Goal: Information Seeking & Learning: Learn about a topic

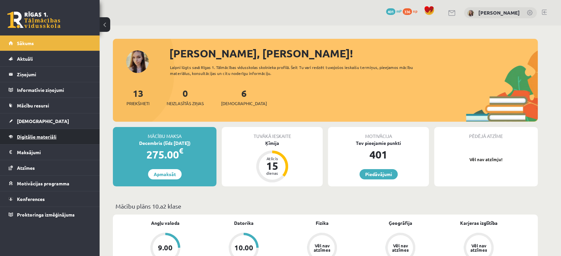
click at [51, 135] on span "Digitālie materiāli" at bounding box center [36, 137] width 39 height 6
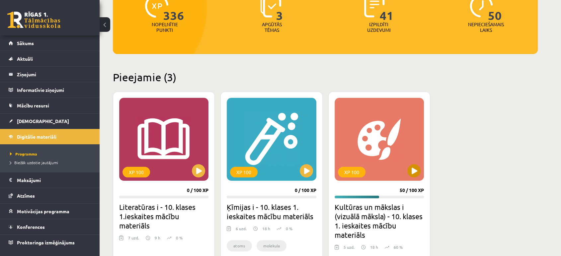
scroll to position [99, 0]
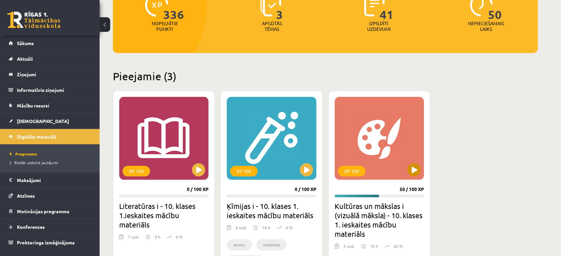
click at [407, 146] on div "XP 100" at bounding box center [378, 138] width 89 height 83
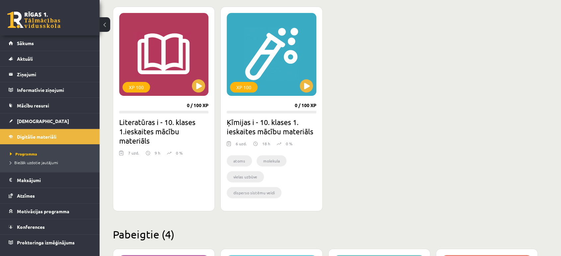
scroll to position [183, 0]
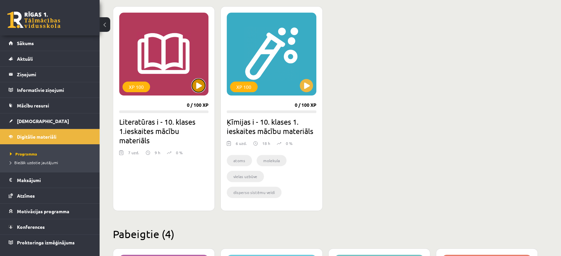
click at [198, 88] on button at bounding box center [198, 85] width 13 height 13
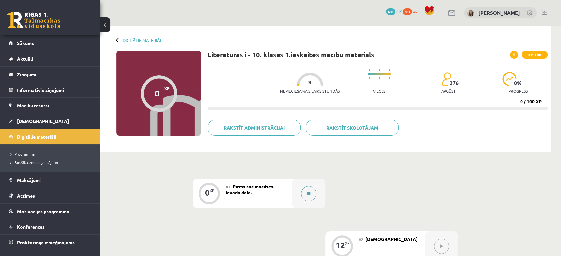
click at [309, 199] on button at bounding box center [308, 193] width 15 height 15
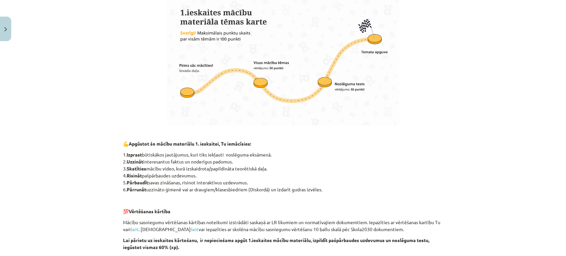
scroll to position [449, 0]
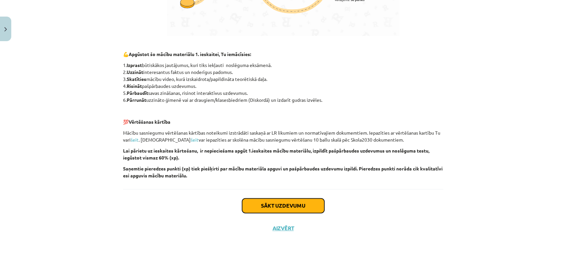
click at [260, 210] on button "Sākt uzdevumu" at bounding box center [283, 205] width 82 height 15
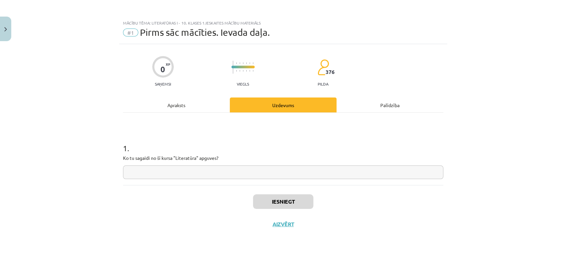
click at [247, 172] on input "text" at bounding box center [283, 173] width 321 height 14
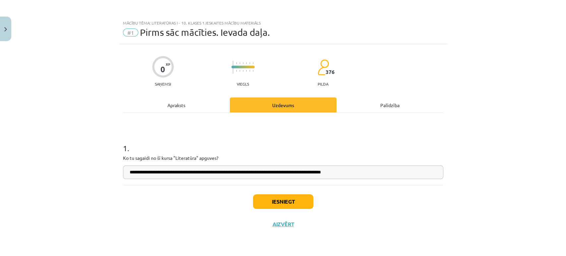
type input "**********"
click at [266, 198] on button "Iesniegt" at bounding box center [283, 201] width 60 height 15
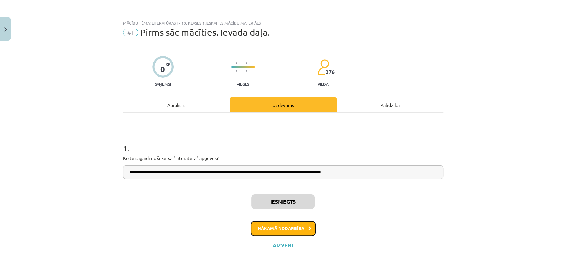
click at [263, 227] on button "Nākamā nodarbība" at bounding box center [283, 228] width 65 height 15
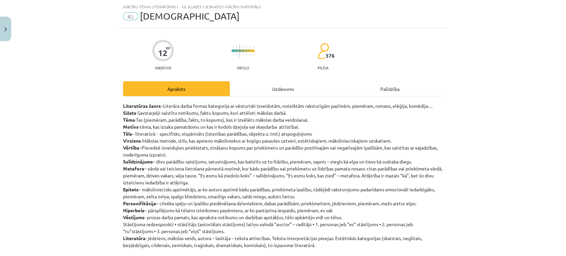
scroll to position [86, 0]
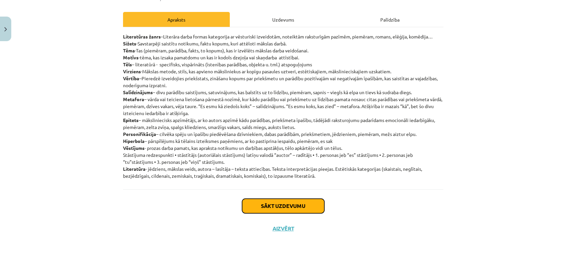
click at [258, 204] on button "Sākt uzdevumu" at bounding box center [283, 206] width 82 height 15
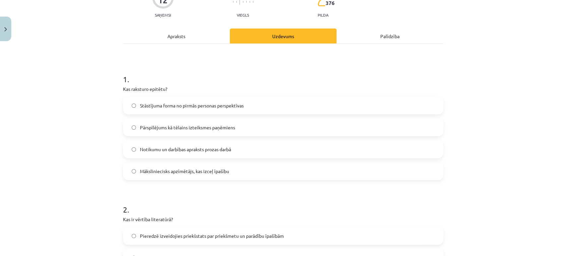
scroll to position [69, 0]
click at [130, 174] on label "Māksliniecisks apzīmētājs, kas izceļ īpašību" at bounding box center [283, 171] width 319 height 17
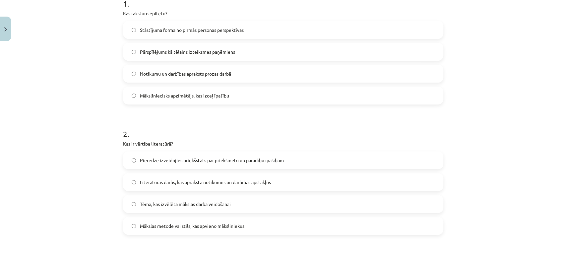
scroll to position [212, 0]
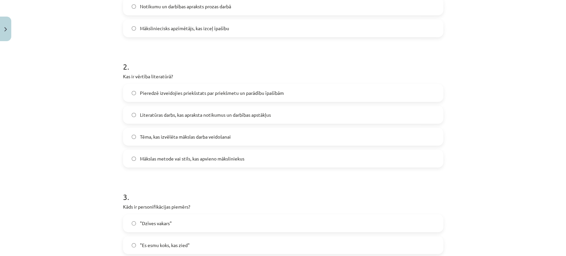
click at [128, 97] on label "Pieredzē izveidojies priekšstats par priekšmetu un parādību īpašībām" at bounding box center [283, 93] width 319 height 17
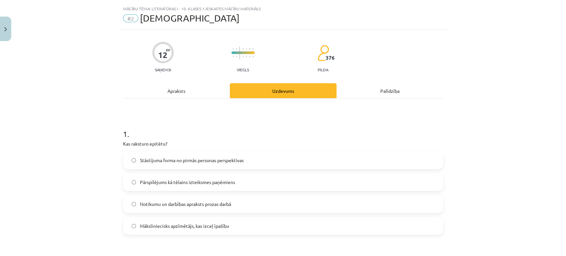
click at [181, 91] on div "Apraksts" at bounding box center [176, 90] width 107 height 15
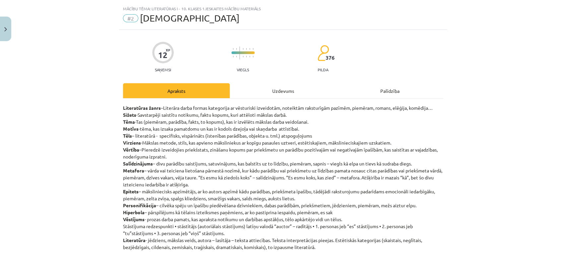
scroll to position [16, 0]
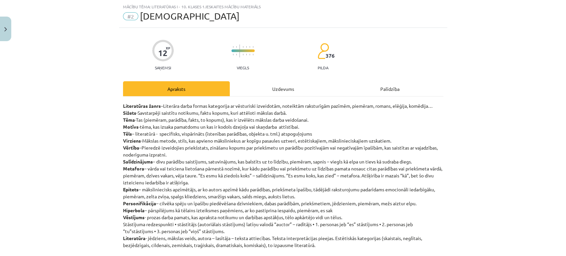
click at [272, 92] on div "Uzdevums" at bounding box center [283, 88] width 107 height 15
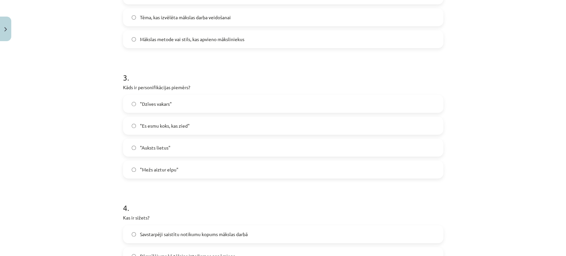
scroll to position [333, 0]
click at [133, 165] on label ""Mežs aiztur elpu"" at bounding box center [283, 168] width 319 height 17
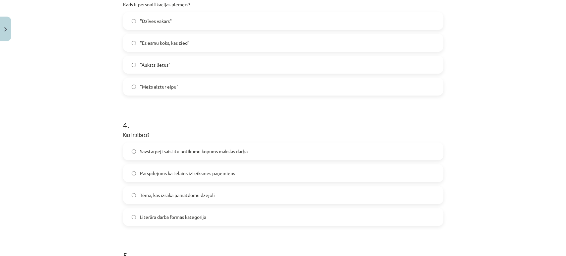
scroll to position [415, 0]
click at [127, 151] on label "Savstarpēji saistītu notikumu kopums mākslas darbā" at bounding box center [283, 150] width 319 height 17
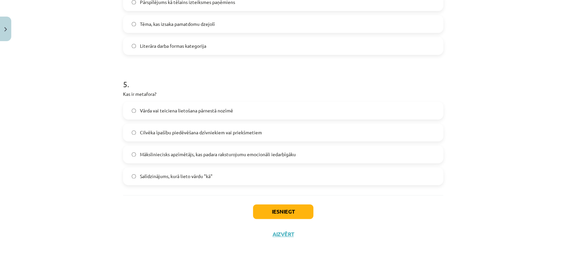
scroll to position [585, 0]
click at [128, 148] on label "Māksliniecisks apzīmētājs, kas padara raksturojumu emocionāli iedarbīgāku" at bounding box center [283, 154] width 319 height 17
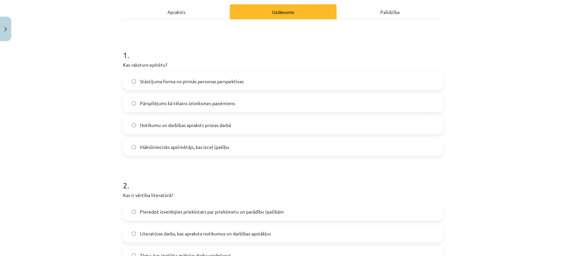
scroll to position [0, 0]
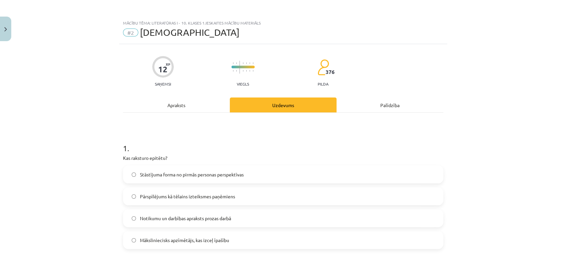
click at [171, 106] on div "Apraksts" at bounding box center [176, 105] width 107 height 15
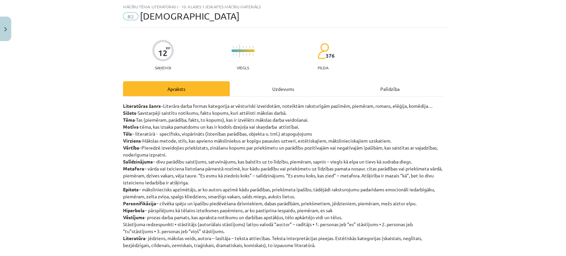
click at [270, 91] on div "Uzdevums" at bounding box center [283, 88] width 107 height 15
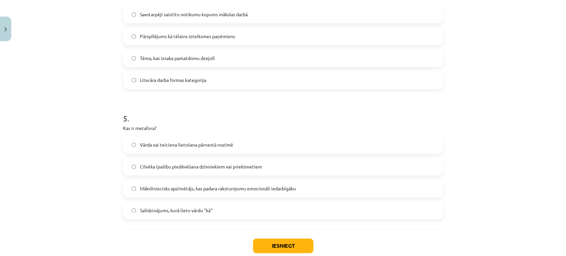
scroll to position [563, 0]
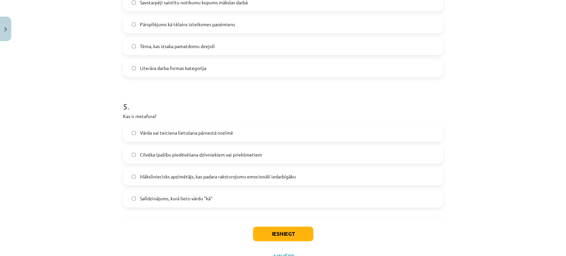
click at [131, 135] on label "Vārda vai teiciena lietošana pārnestā nozīmē" at bounding box center [283, 132] width 319 height 17
click at [273, 237] on button "Iesniegt" at bounding box center [283, 234] width 60 height 15
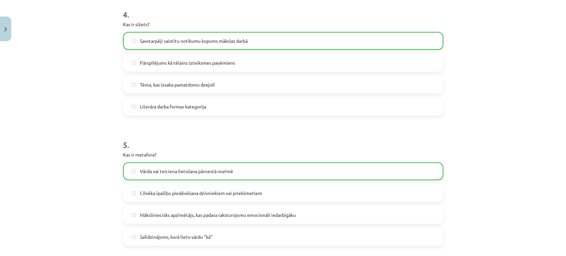
scroll to position [612, 0]
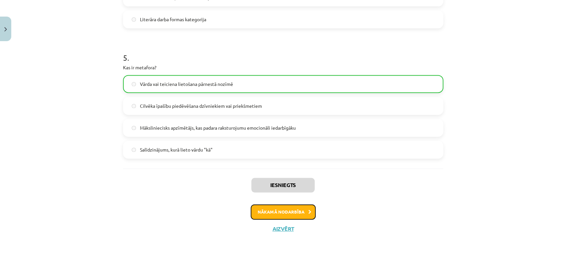
click at [274, 212] on button "Nākamā nodarbība" at bounding box center [283, 211] width 65 height 15
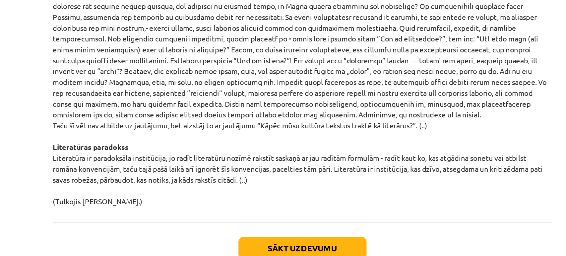
scroll to position [690, 0]
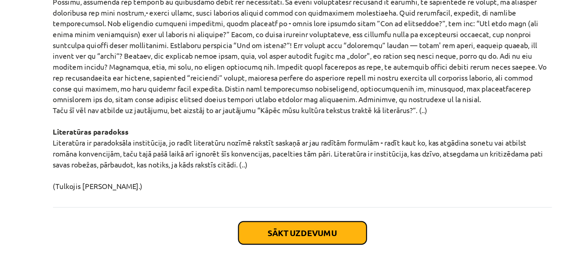
click at [242, 207] on button "Sākt uzdevumu" at bounding box center [283, 205] width 82 height 15
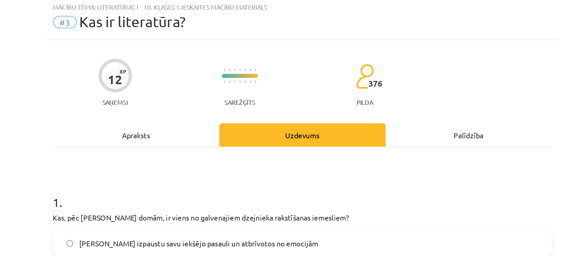
scroll to position [16, 0]
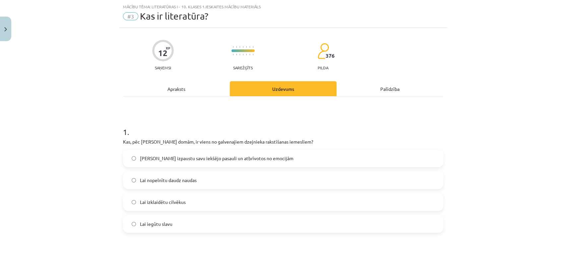
click at [125, 160] on label "Lai izpaustu savu iekšējo pasauli un atbrīvotos no emocijām" at bounding box center [283, 158] width 319 height 17
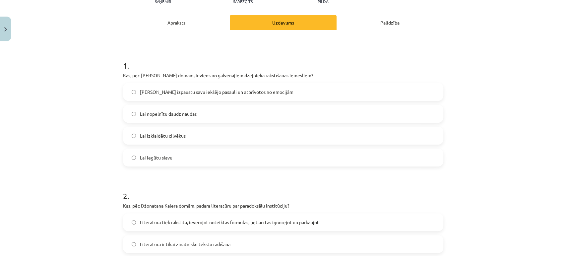
scroll to position [147, 0]
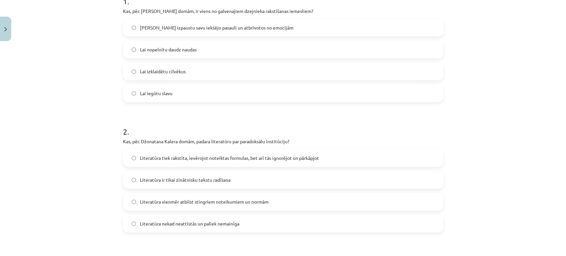
click at [126, 160] on label "Literatūra tiek rakstīta, ievērojot noteiktas formulas, bet arī tās ignorējot u…" at bounding box center [283, 158] width 319 height 17
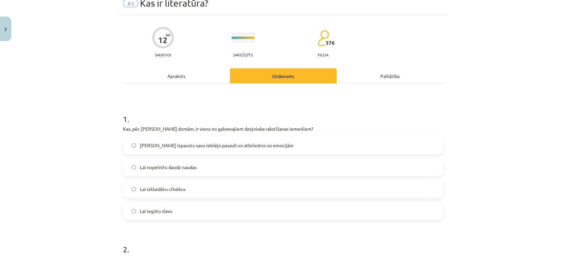
scroll to position [0, 0]
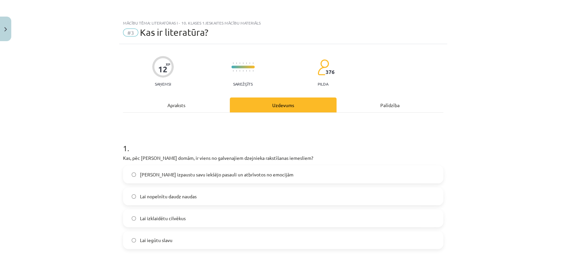
click at [166, 108] on div "Apraksts" at bounding box center [176, 105] width 107 height 15
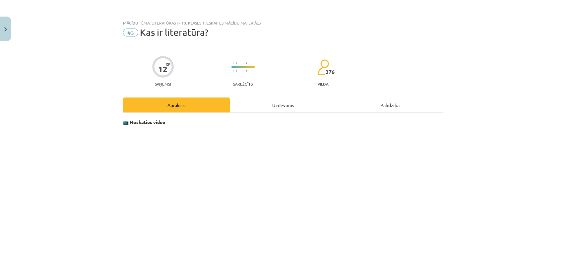
click at [260, 103] on div "Uzdevums" at bounding box center [283, 105] width 107 height 15
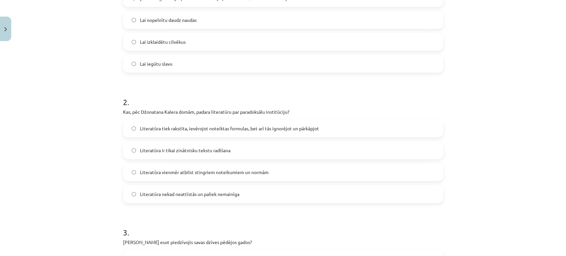
scroll to position [274, 0]
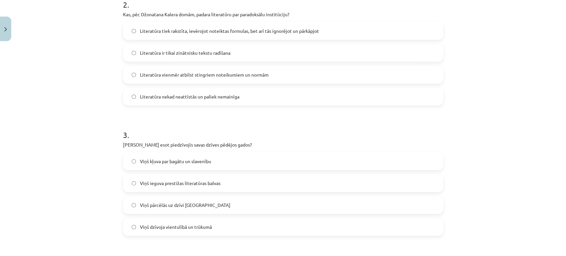
click at [134, 222] on label "Viņš dzīvoja vientulībā un trūkumā" at bounding box center [283, 227] width 319 height 17
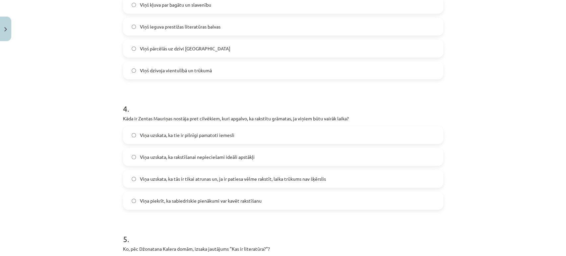
scroll to position [431, 0]
click at [126, 179] on label "Viņa uzskata, ka tās ir tikai atrunas un, ja ir patiesa vēlme rakstīt, laika tr…" at bounding box center [283, 178] width 319 height 17
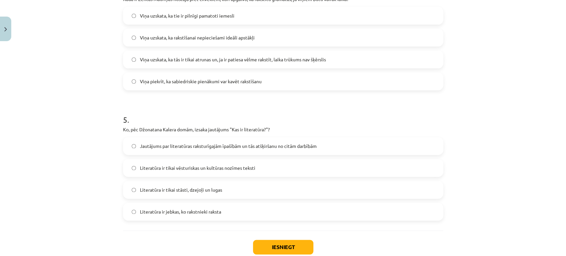
scroll to position [551, 0]
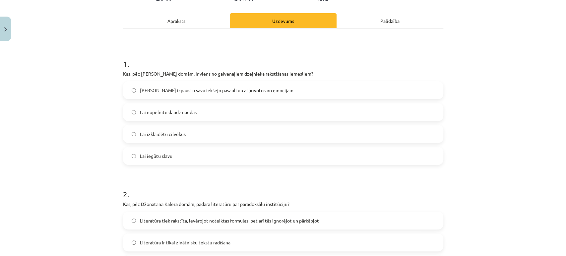
click at [189, 27] on div "Apraksts" at bounding box center [176, 20] width 107 height 15
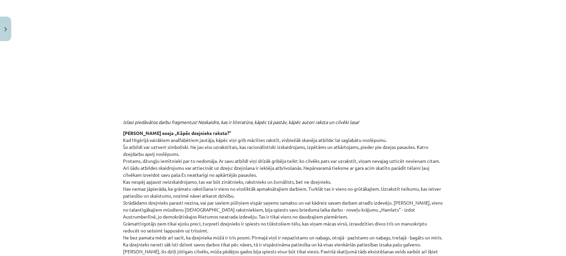
scroll to position [0, 0]
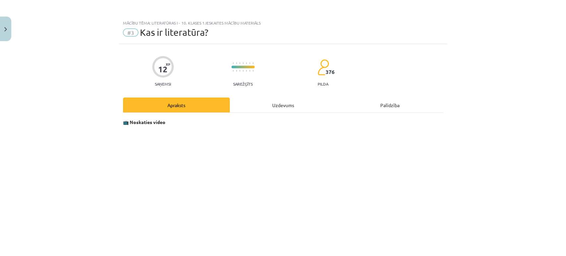
click at [281, 103] on div "Uzdevums" at bounding box center [283, 105] width 107 height 15
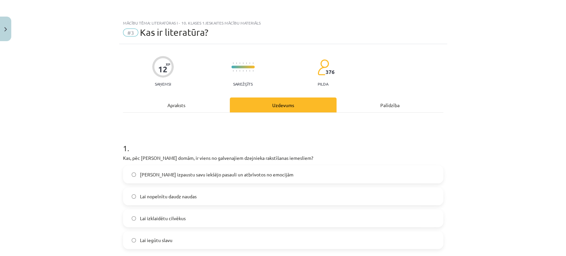
click at [155, 101] on div "Apraksts" at bounding box center [176, 105] width 107 height 15
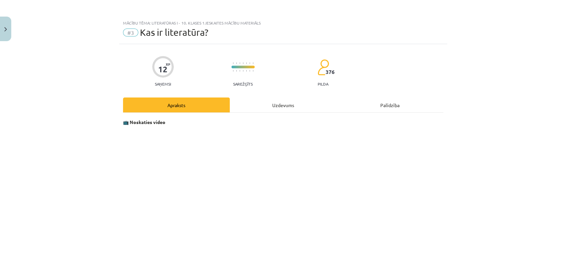
click at [270, 99] on div "Uzdevums" at bounding box center [283, 105] width 107 height 15
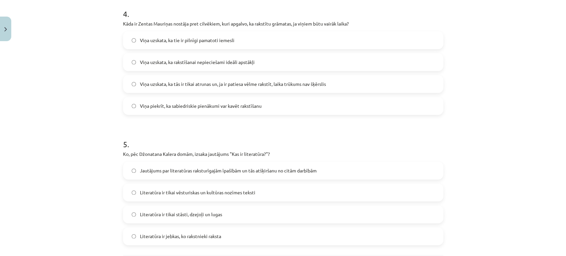
scroll to position [591, 0]
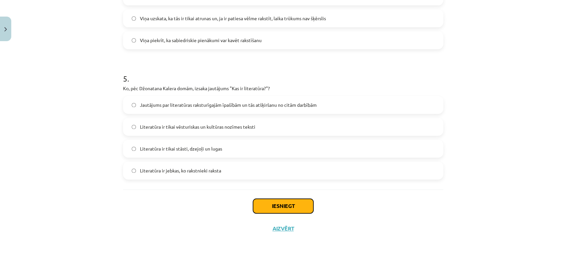
click at [265, 204] on button "Iesniegt" at bounding box center [283, 206] width 60 height 15
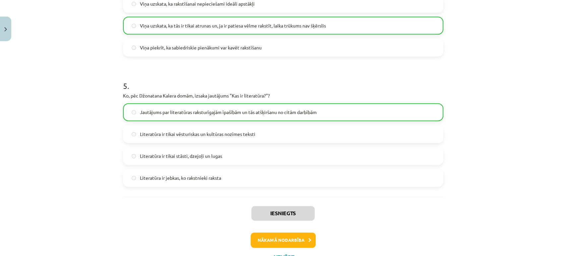
scroll to position [612, 0]
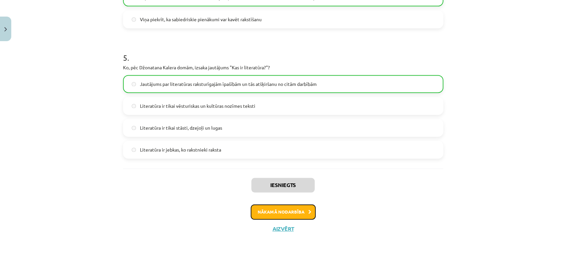
click at [257, 214] on button "Nākamā nodarbība" at bounding box center [283, 211] width 65 height 15
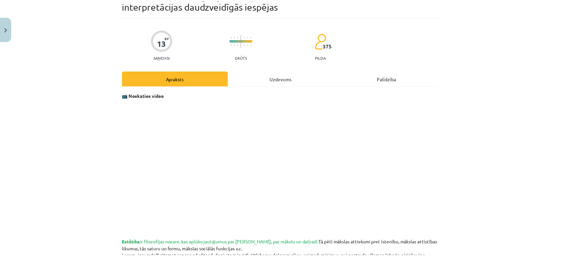
scroll to position [0, 0]
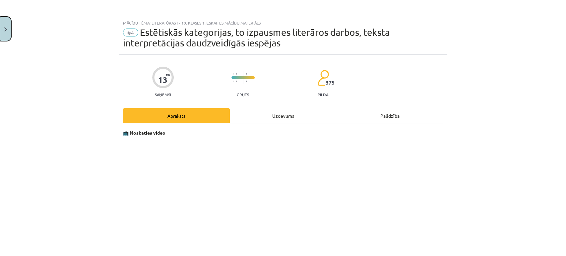
click at [3, 24] on button "Close" at bounding box center [5, 29] width 11 height 25
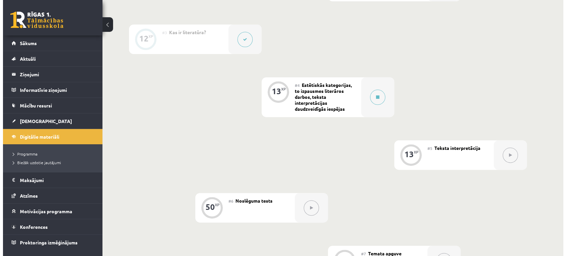
scroll to position [259, 0]
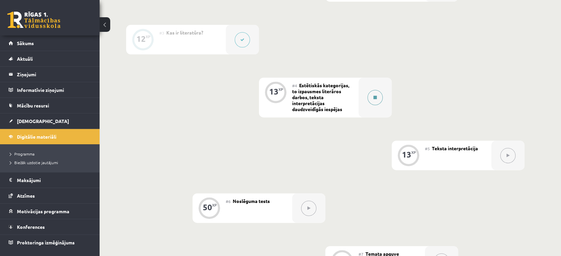
click at [372, 96] on button at bounding box center [374, 97] width 15 height 15
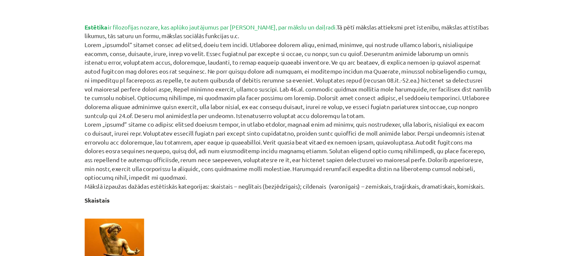
scroll to position [0, 0]
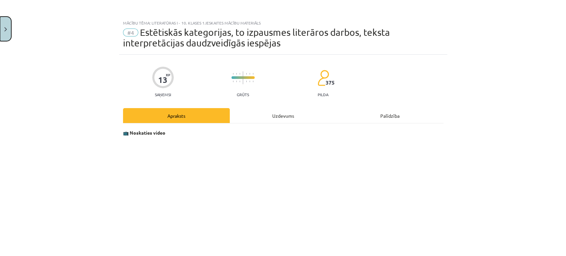
click at [3, 31] on button "Close" at bounding box center [5, 29] width 11 height 25
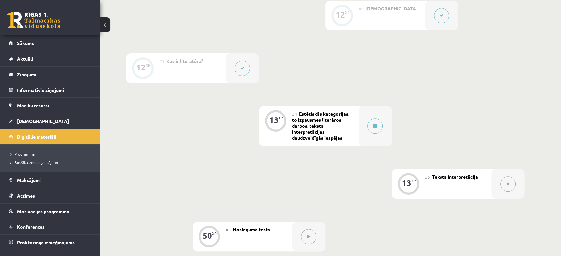
scroll to position [232, 0]
click at [50, 137] on span "Digitālie materiāli" at bounding box center [36, 137] width 39 height 6
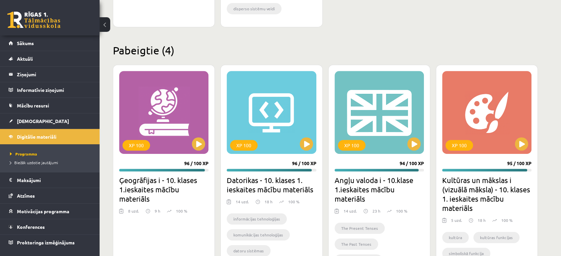
scroll to position [372, 0]
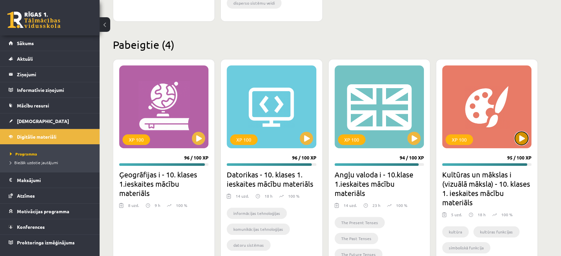
click at [518, 143] on button at bounding box center [521, 138] width 13 height 13
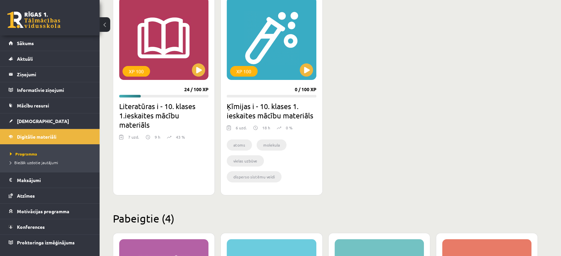
scroll to position [130, 0]
